Goal: Entertainment & Leisure: Consume media (video, audio)

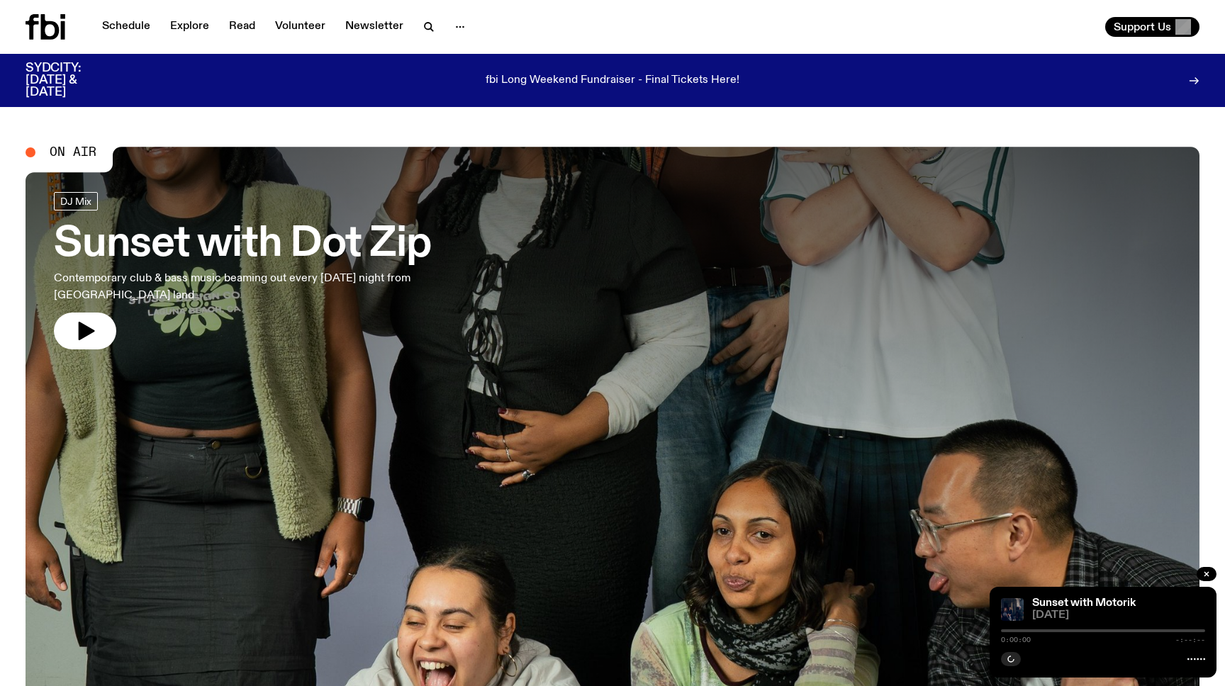
click at [62, 23] on icon at bounding box center [63, 30] width 4 height 18
click at [138, 28] on link "Schedule" at bounding box center [126, 27] width 65 height 20
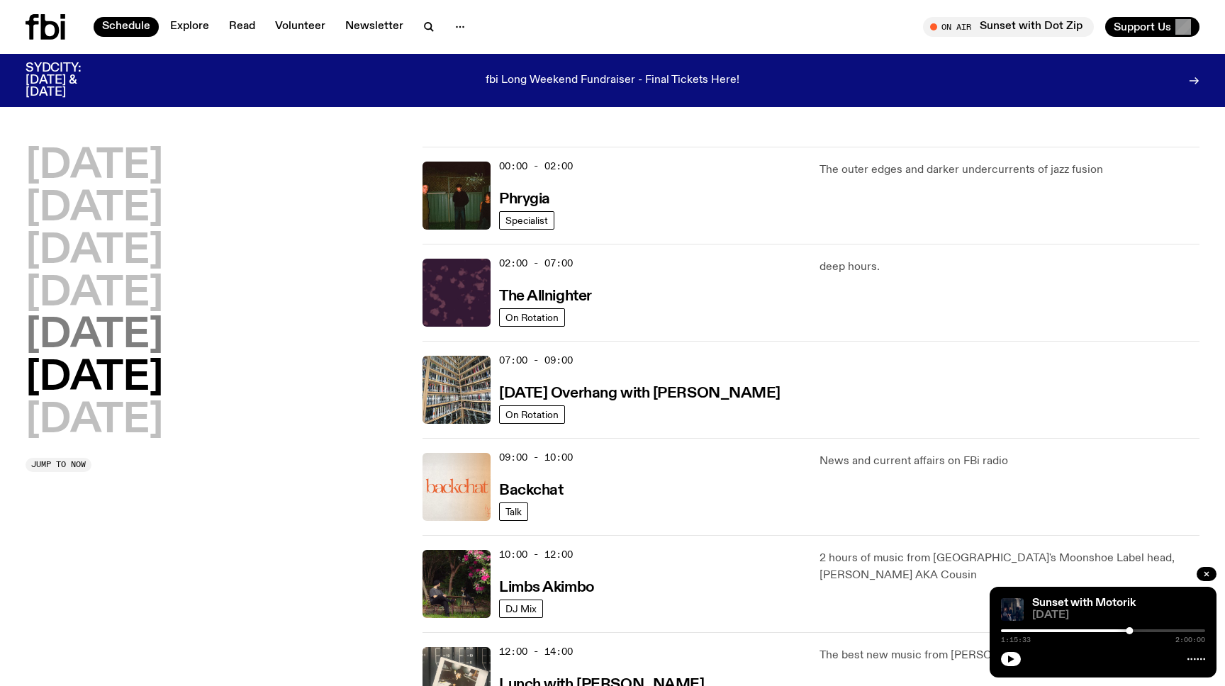
click at [128, 350] on h2 "[DATE]" at bounding box center [95, 336] width 138 height 40
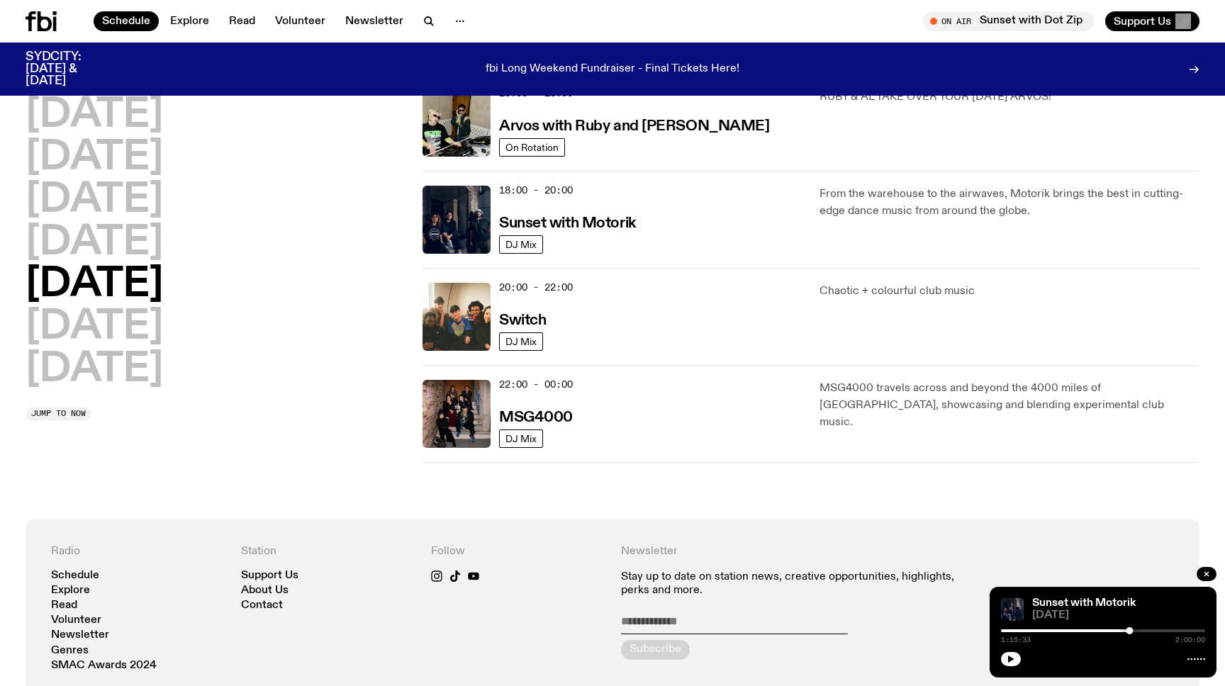
scroll to position [487, 0]
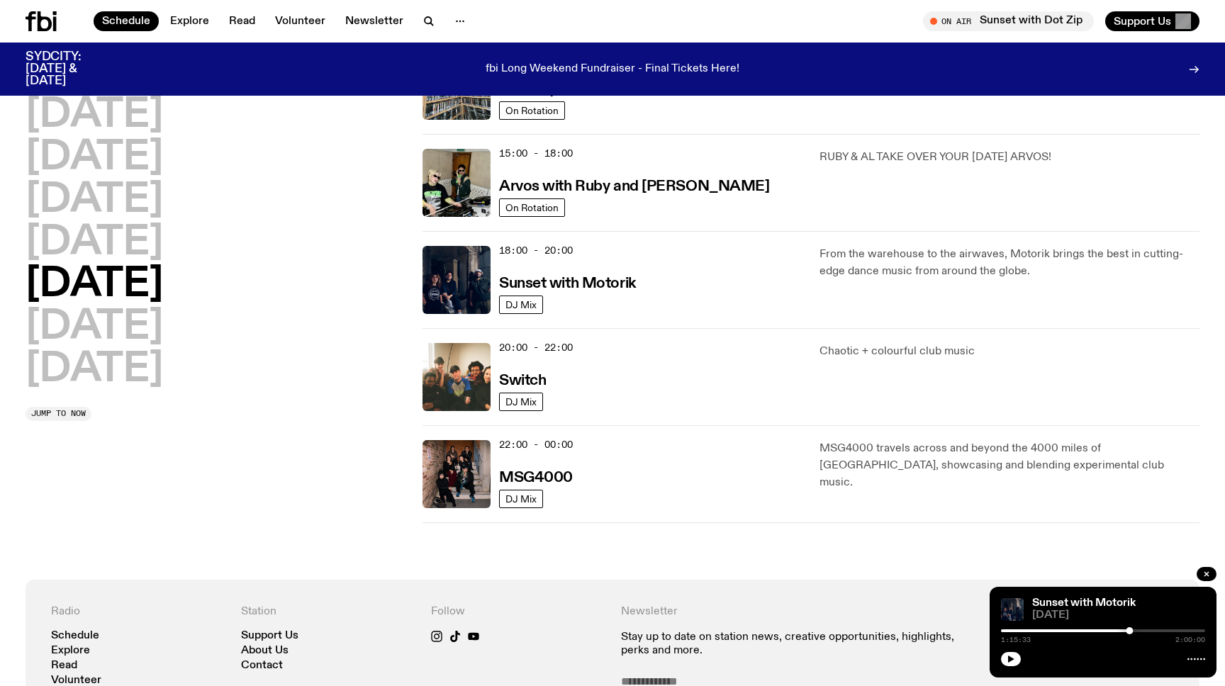
click at [583, 269] on div "18:00 - 20:00 Sunset with Motorik" at bounding box center [651, 280] width 304 height 68
click at [579, 283] on h3 "Sunset with Motorik" at bounding box center [567, 284] width 137 height 15
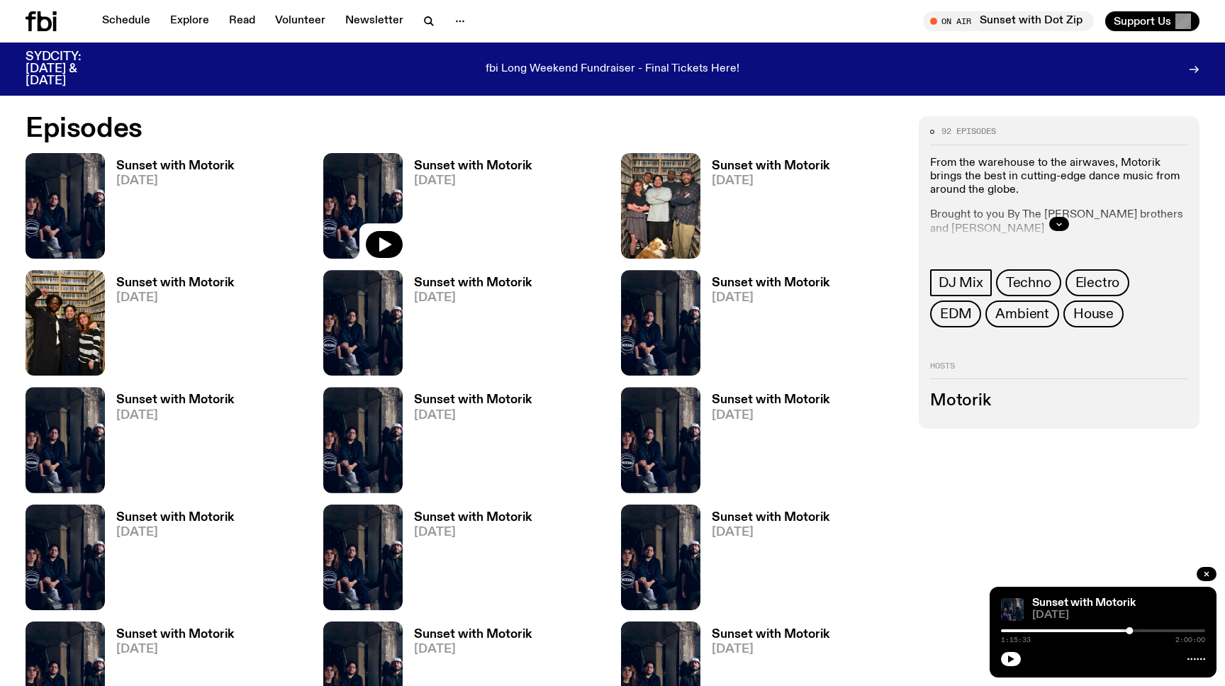
scroll to position [764, 0]
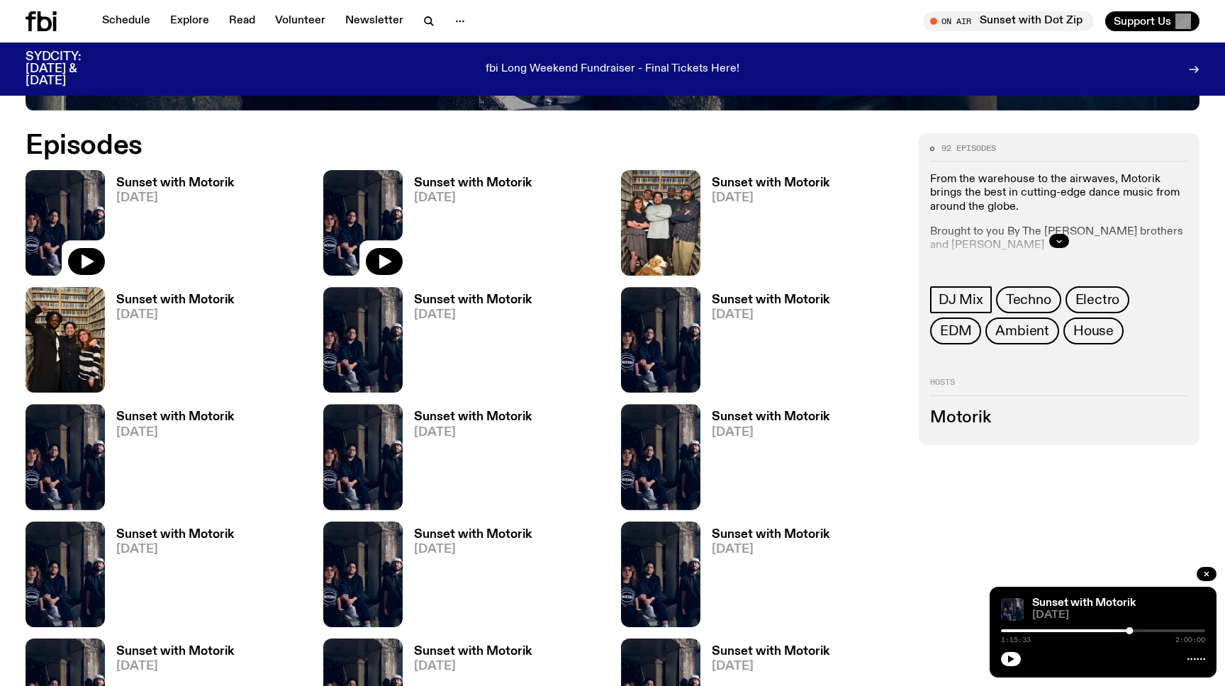
click at [86, 243] on icon at bounding box center [65, 223] width 79 height 106
click at [87, 220] on img at bounding box center [65, 223] width 79 height 106
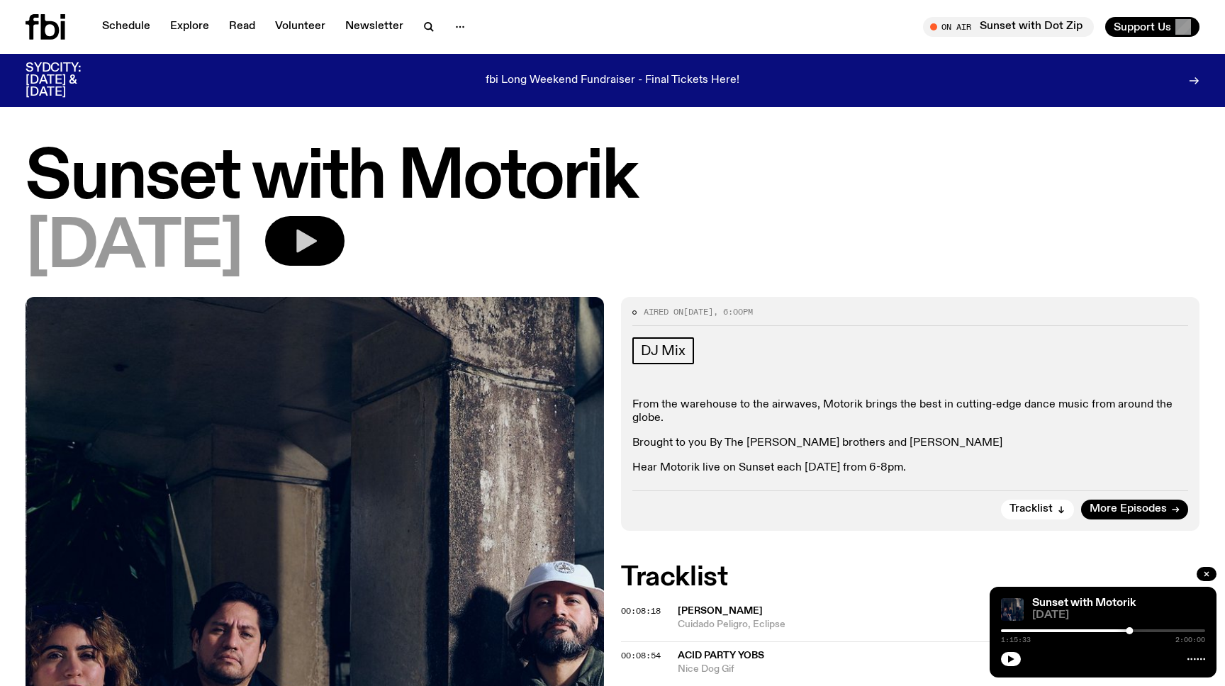
click at [326, 227] on button "button" at bounding box center [304, 241] width 79 height 50
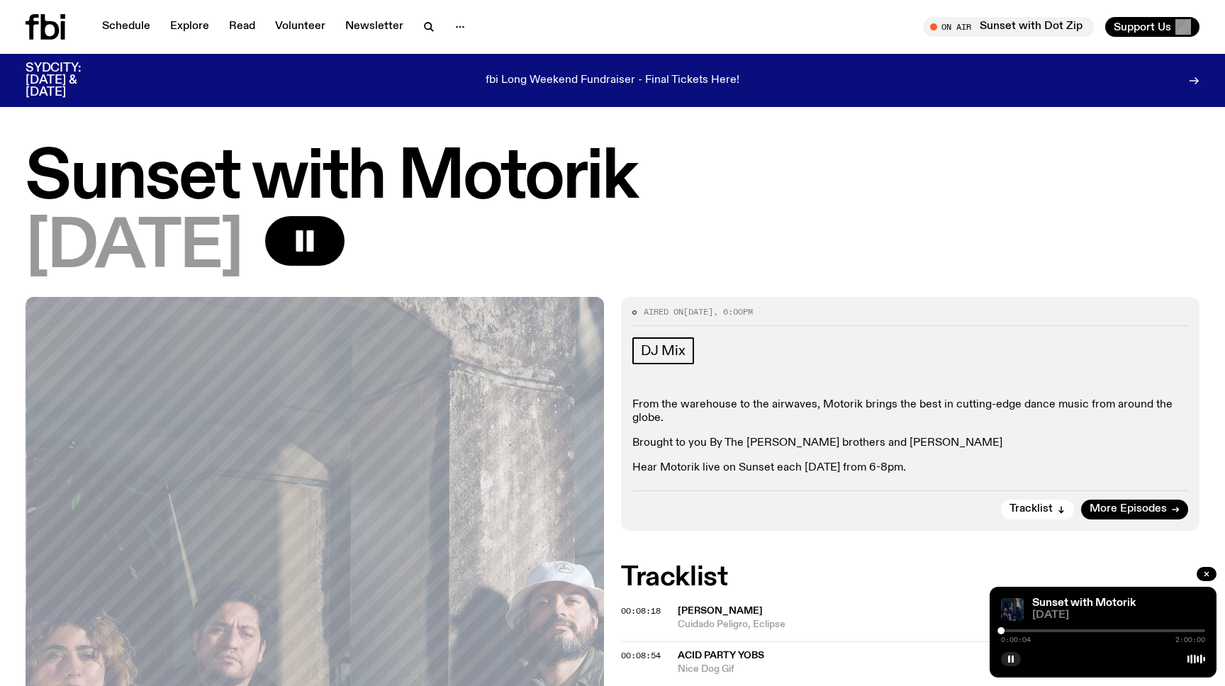
click at [1004, 634] on div "0:00:04 2:00:00" at bounding box center [1103, 635] width 204 height 17
click at [1003, 632] on div at bounding box center [1002, 631] width 7 height 7
click at [1008, 633] on div at bounding box center [1007, 631] width 7 height 7
click at [1008, 633] on div at bounding box center [1008, 631] width 7 height 7
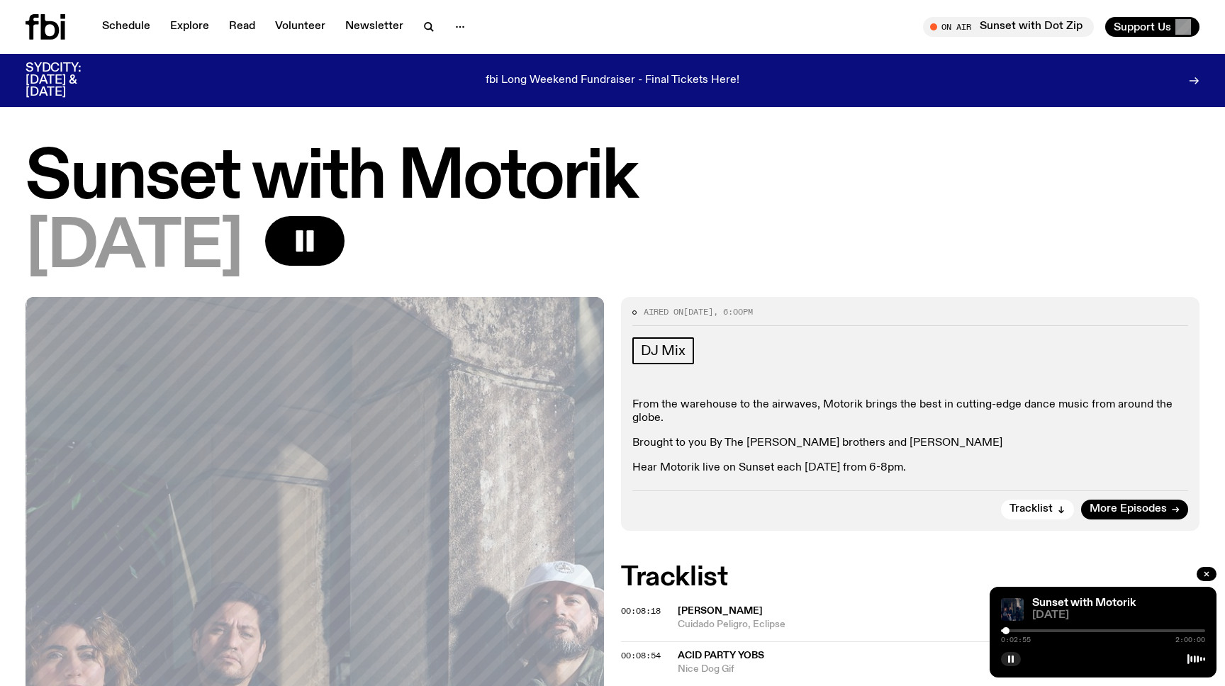
click at [1007, 633] on div at bounding box center [1006, 631] width 7 height 7
click at [1008, 633] on div at bounding box center [1008, 631] width 7 height 7
click at [1010, 633] on div at bounding box center [1009, 631] width 7 height 7
click at [1011, 633] on div at bounding box center [1011, 631] width 7 height 7
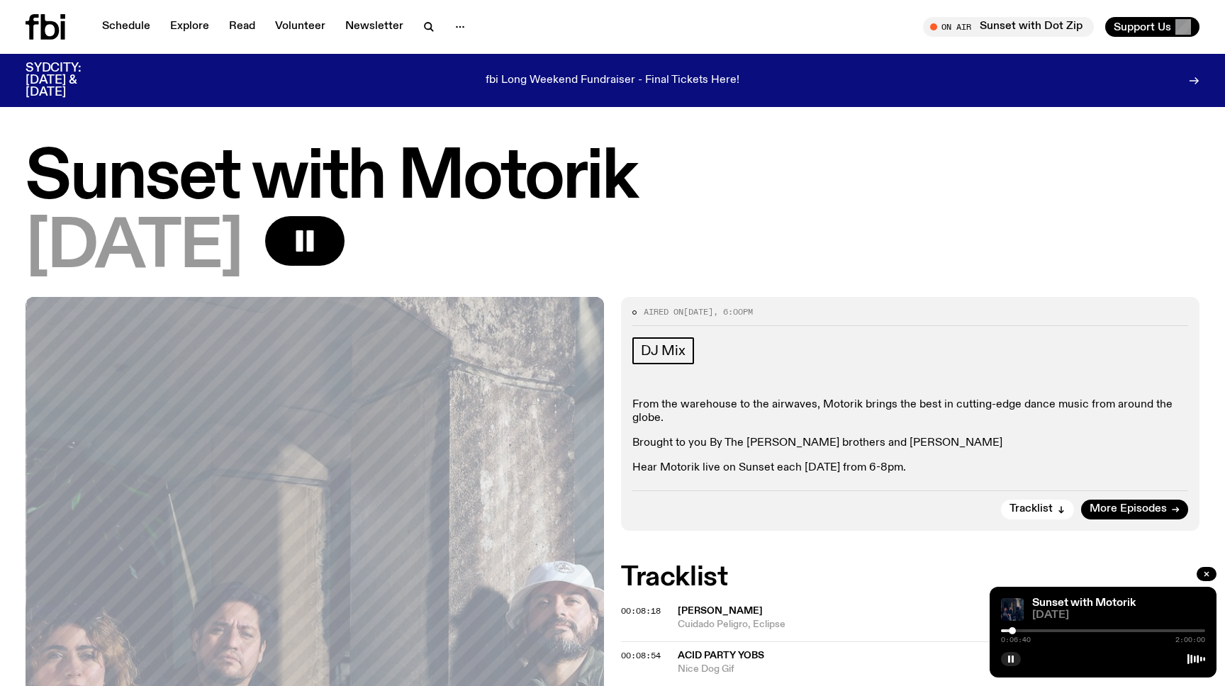
click at [1013, 633] on div at bounding box center [1012, 631] width 7 height 7
click at [1016, 633] on div at bounding box center [1014, 631] width 7 height 7
click at [1018, 632] on div at bounding box center [1017, 631] width 7 height 7
click at [1019, 633] on div at bounding box center [1019, 631] width 7 height 7
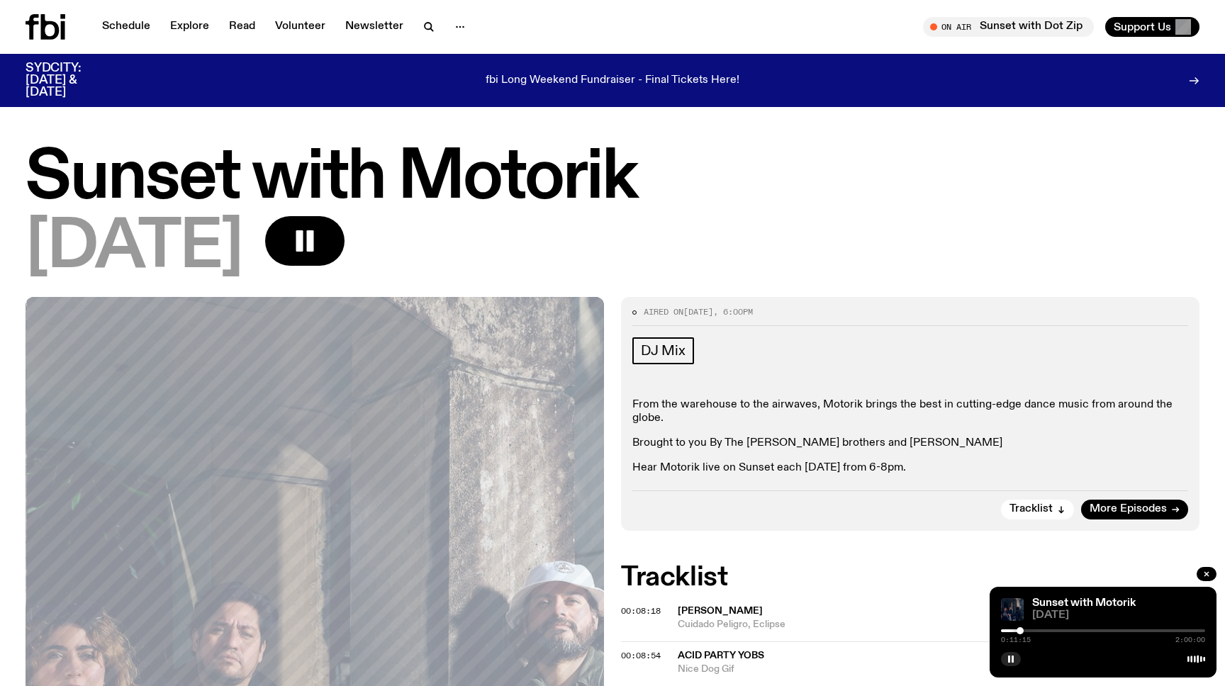
click at [1020, 633] on div at bounding box center [1020, 631] width 7 height 7
click at [1023, 633] on div at bounding box center [1021, 631] width 7 height 7
click at [1023, 631] on div at bounding box center [1023, 631] width 7 height 7
click at [1023, 630] on div at bounding box center [1022, 631] width 7 height 7
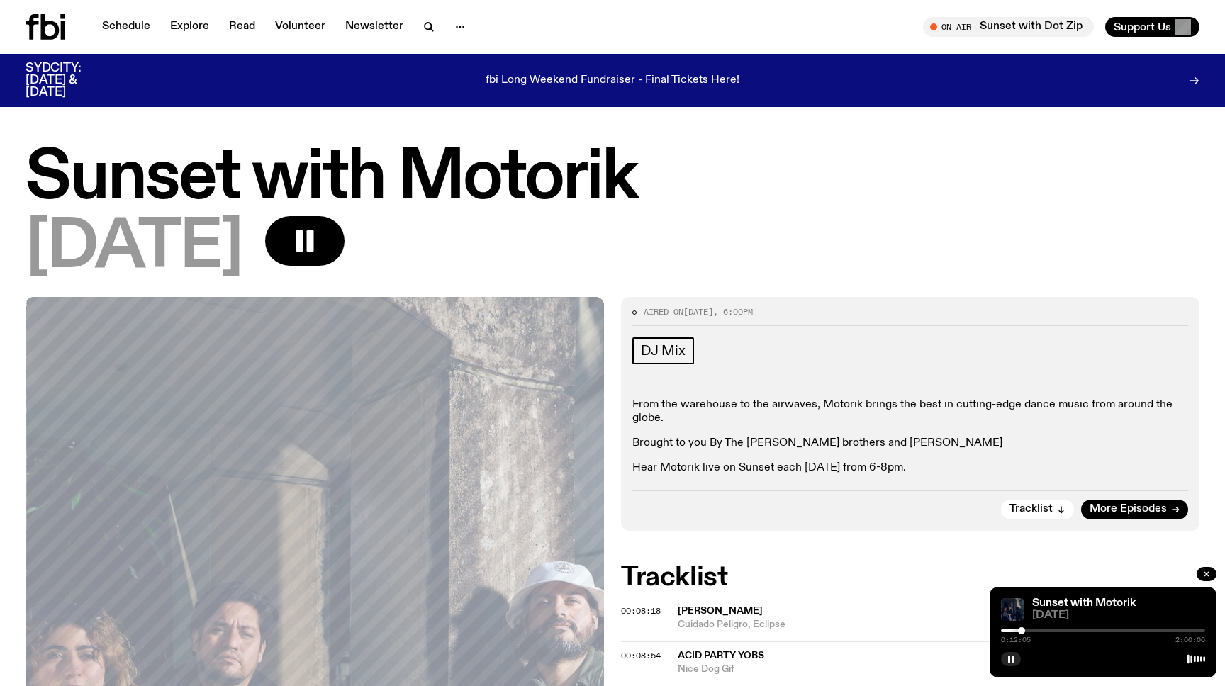
click at [1023, 629] on div at bounding box center [1021, 631] width 7 height 7
